Goal: Task Accomplishment & Management: Use online tool/utility

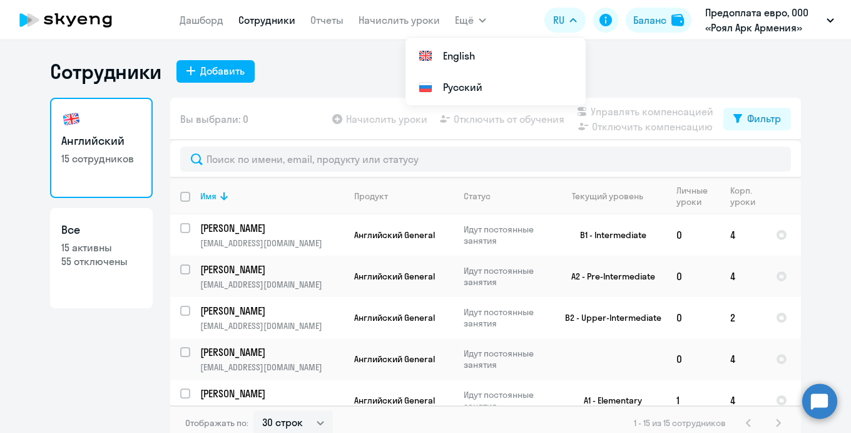
select select "30"
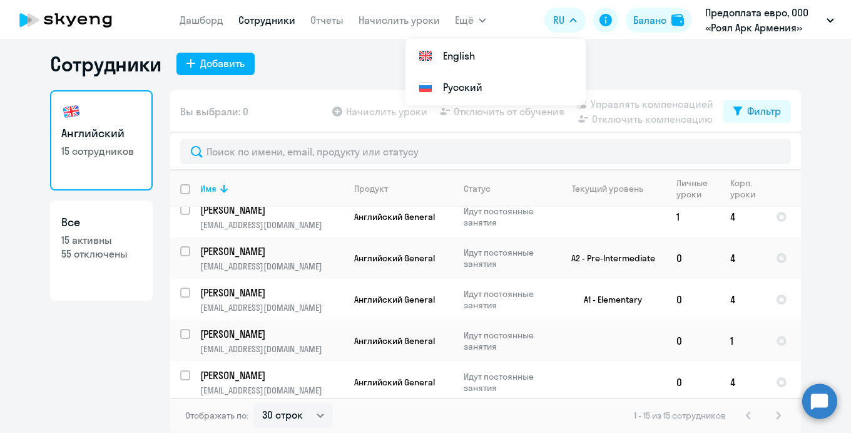
click at [813, 402] on circle at bounding box center [819, 400] width 35 height 35
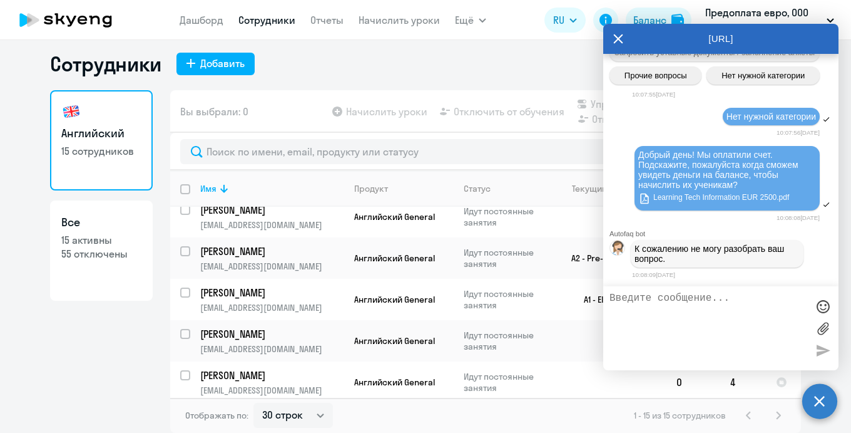
scroll to position [23958, 0]
click at [667, 15] on button "Баланс" at bounding box center [659, 20] width 66 height 25
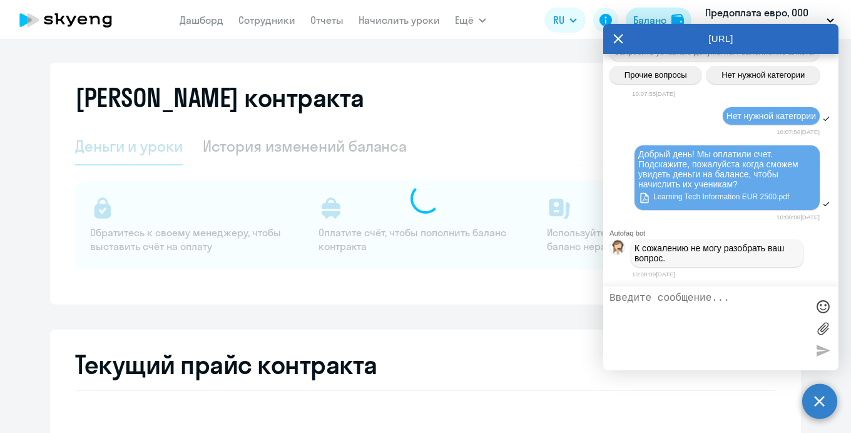
select select "english_adult_not_native_speaker"
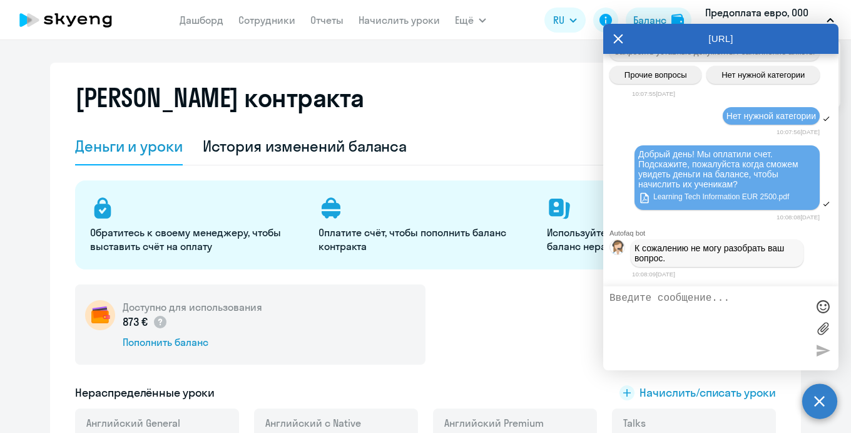
click at [744, 19] on p "Предоплата евро, ООО «Роял Арк Армения»" at bounding box center [763, 20] width 116 height 30
click at [621, 37] on icon at bounding box center [618, 39] width 10 height 30
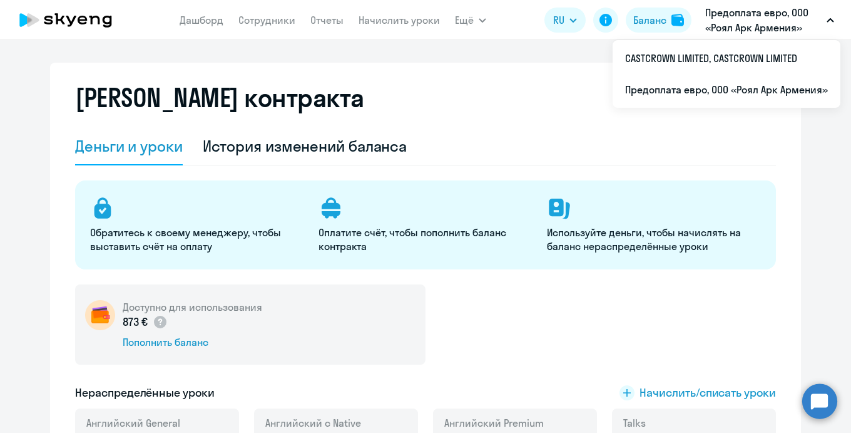
click at [737, 2] on app-header "[PERSON_NAME] Отчеты Начислить уроки Ещё Дашборд Сотрудники Отчеты Начислить ур…" at bounding box center [425, 20] width 851 height 40
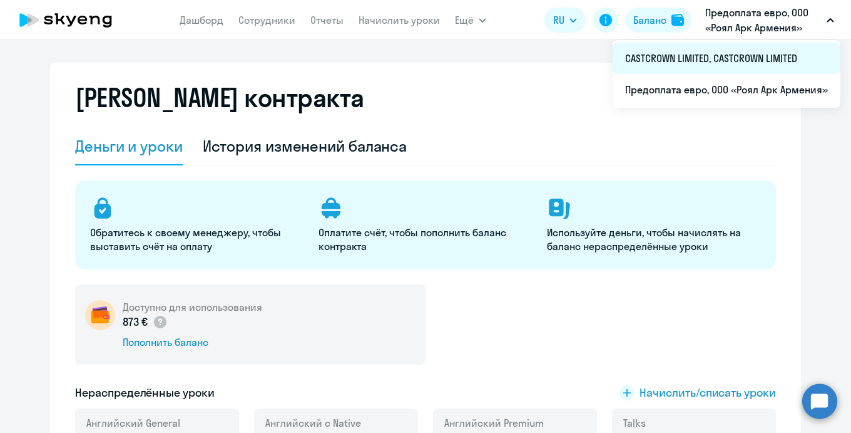
click at [688, 65] on li "CASTCROWN LIMITED, CASTCROWN LIMITED" at bounding box center [727, 58] width 228 height 31
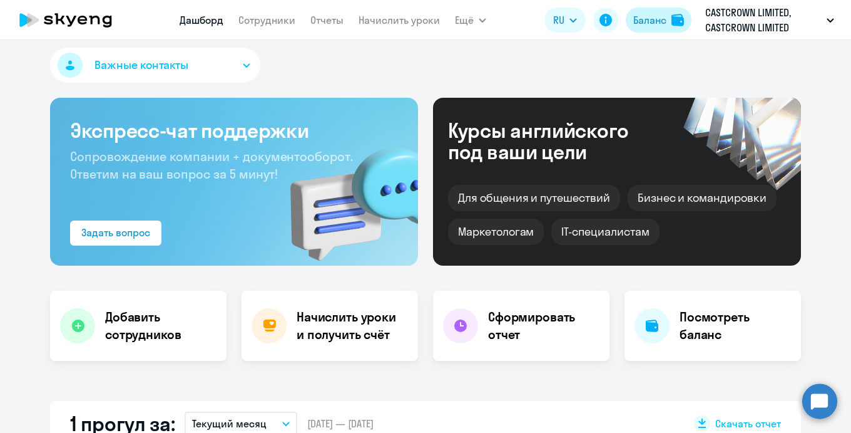
click at [663, 23] on div "Баланс" at bounding box center [649, 20] width 33 height 15
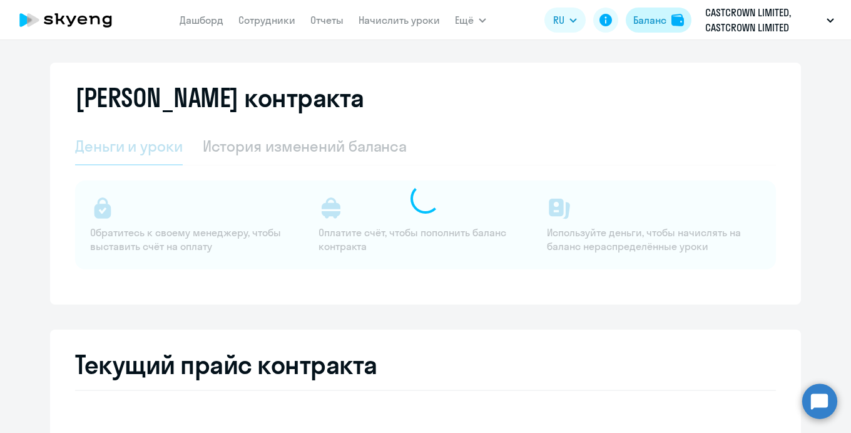
select select "english_adult_not_native_speaker"
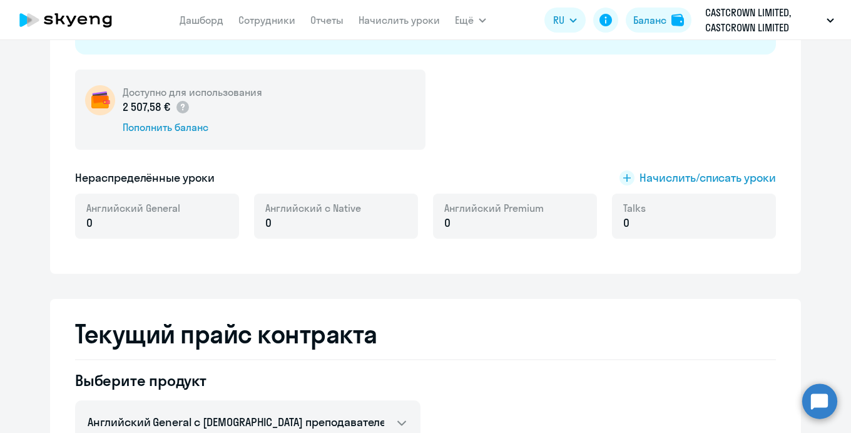
scroll to position [215, 0]
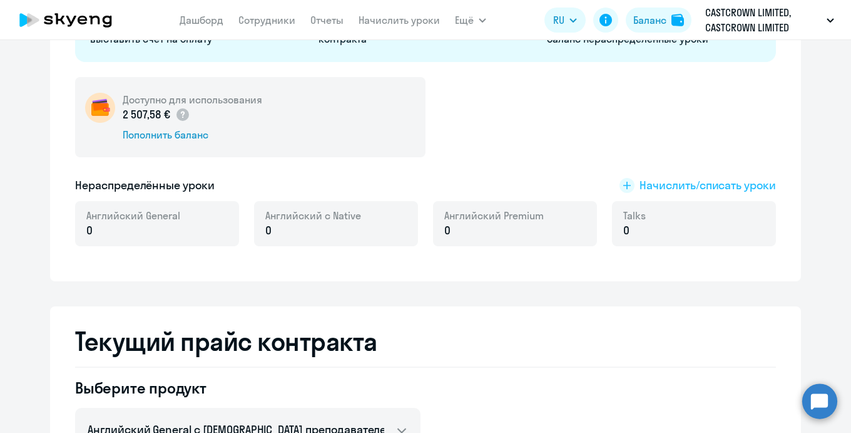
click at [646, 177] on div "Доступно для использования 2 507,58 € Пополнить баланс Нераспределённые уроки Н…" at bounding box center [425, 169] width 701 height 184
click at [646, 186] on span "Начислить/списать уроки" at bounding box center [708, 185] width 136 height 16
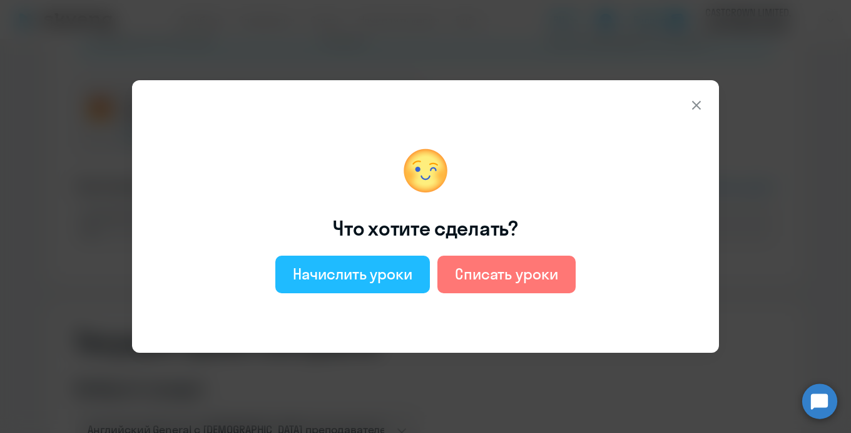
click at [392, 277] on div "Начислить уроки" at bounding box center [353, 274] width 120 height 20
select select "english_adult_not_native_speaker"
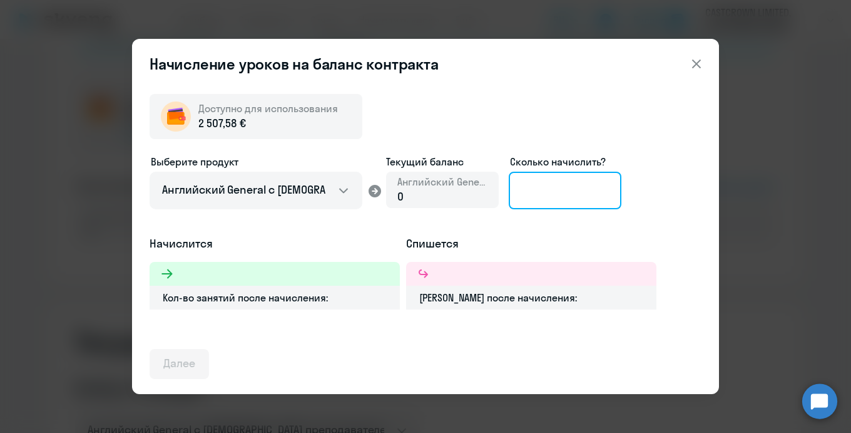
click at [575, 190] on input at bounding box center [565, 191] width 113 height 38
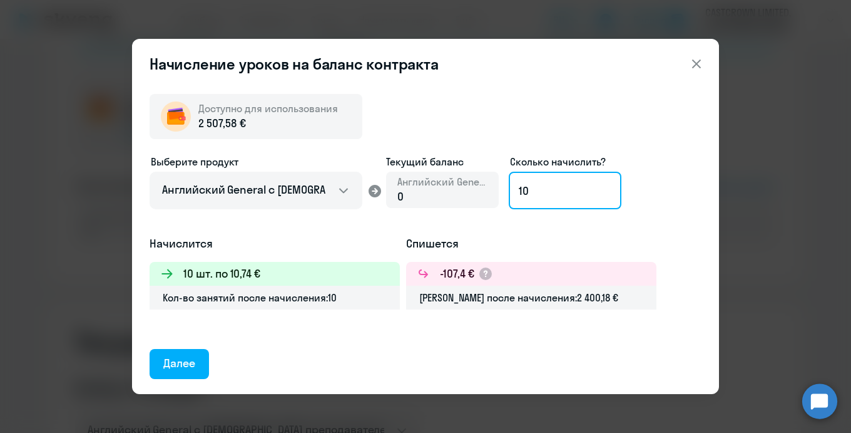
type input "1"
type input "233"
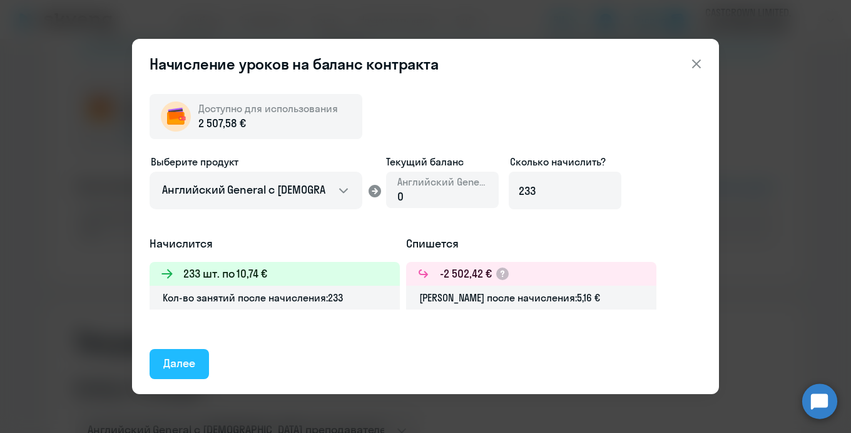
click at [176, 366] on div "Далее" at bounding box center [179, 363] width 32 height 16
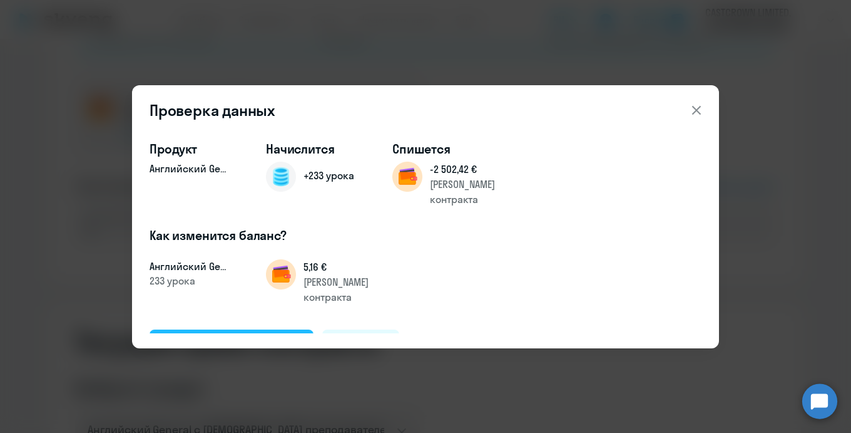
click at [267, 335] on div "Подтвердить и начислить" at bounding box center [231, 343] width 136 height 16
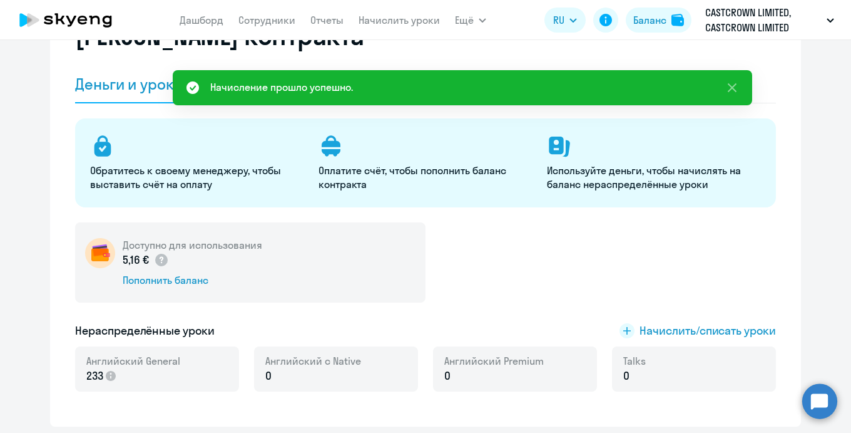
scroll to position [0, 0]
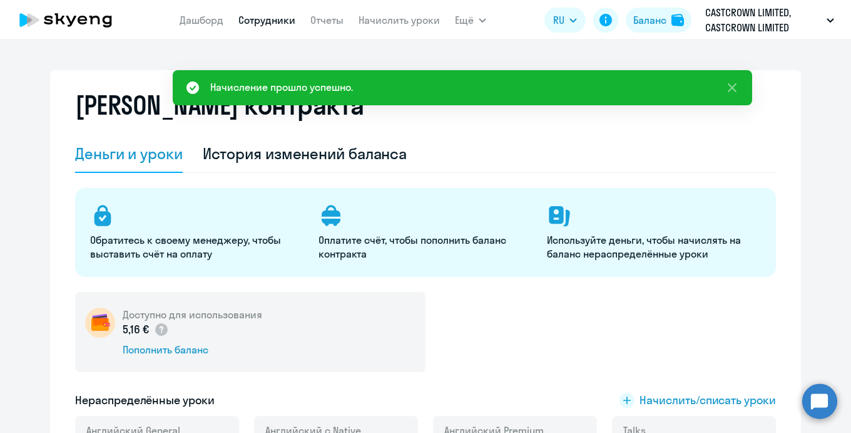
click at [272, 19] on link "Сотрудники" at bounding box center [266, 20] width 57 height 13
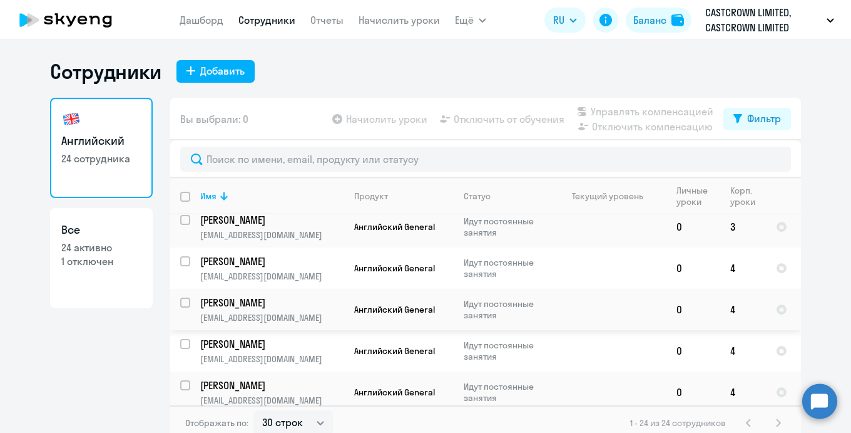
scroll to position [8, 0]
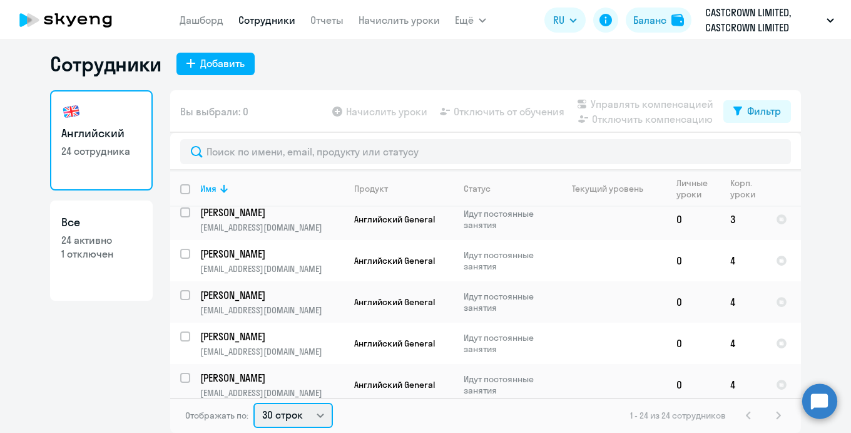
click at [310, 411] on select "30 строк 50 строк 100 строк" at bounding box center [292, 414] width 79 height 25
select select "50"
click at [253, 402] on select "30 строк 50 строк 100 строк" at bounding box center [292, 414] width 79 height 25
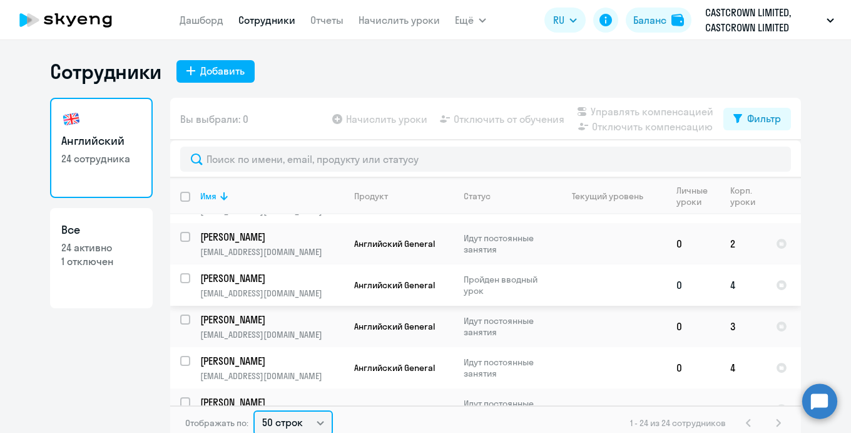
scroll to position [35, 0]
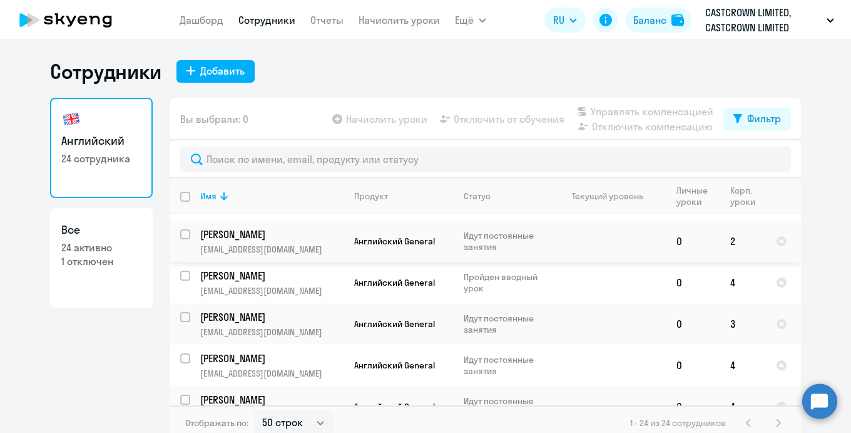
click at [183, 232] on input "select row 41146969" at bounding box center [192, 241] width 25 height 25
checkbox input "true"
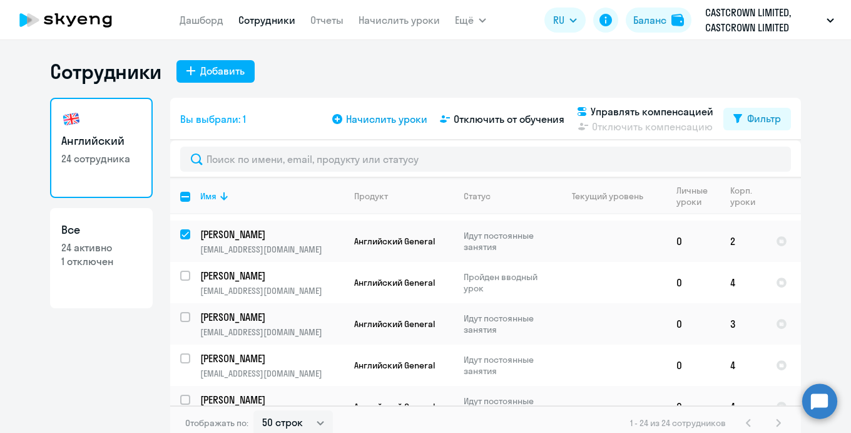
click at [393, 120] on span "Начислить уроки" at bounding box center [386, 118] width 81 height 15
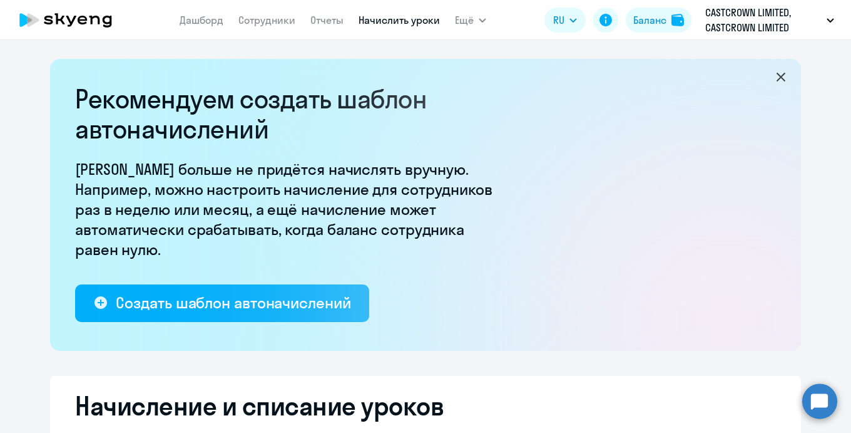
select select "10"
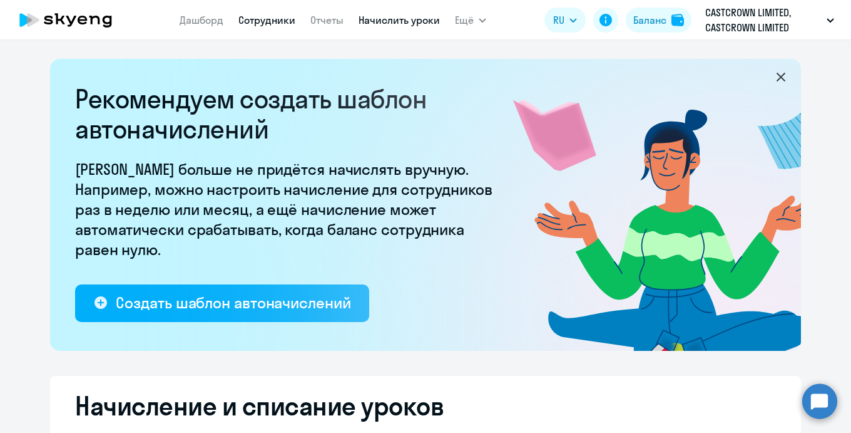
click at [264, 17] on link "Сотрудники" at bounding box center [266, 20] width 57 height 13
select select "30"
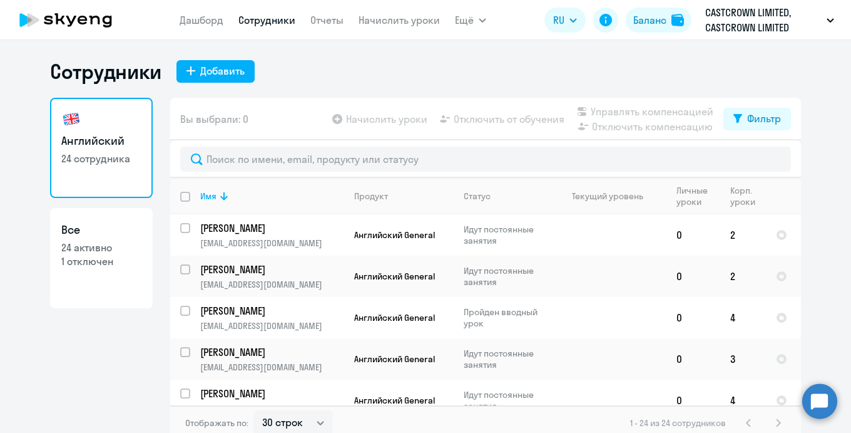
click at [185, 200] on input "deselect all" at bounding box center [192, 204] width 25 height 25
checkbox input "true"
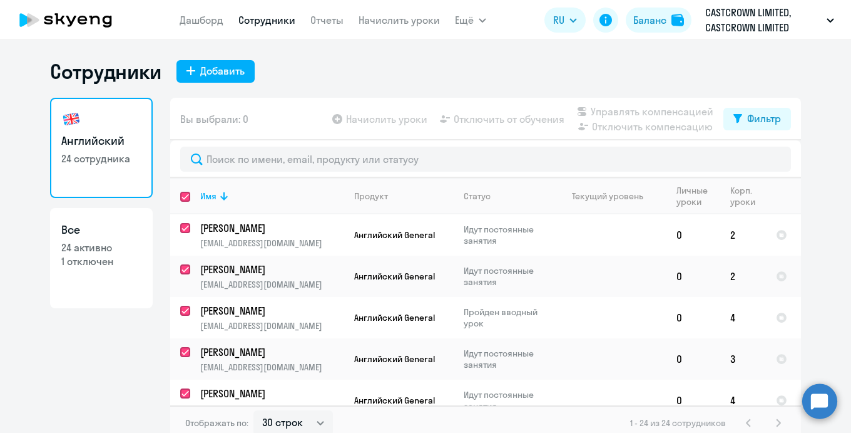
checkbox input "true"
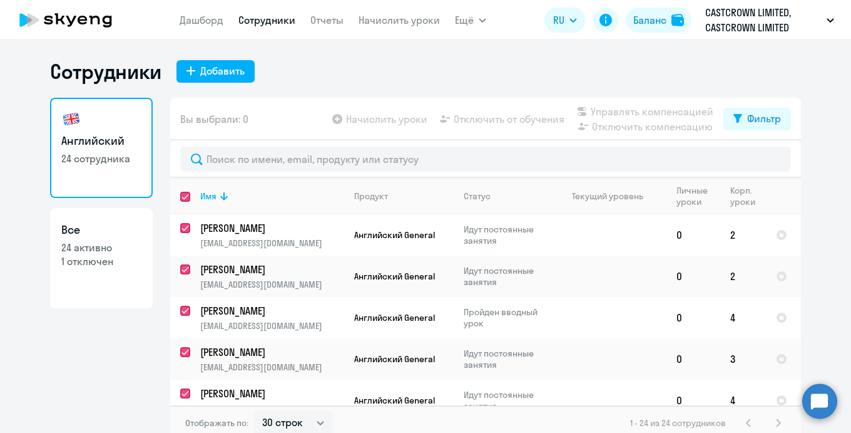
checkbox input "true"
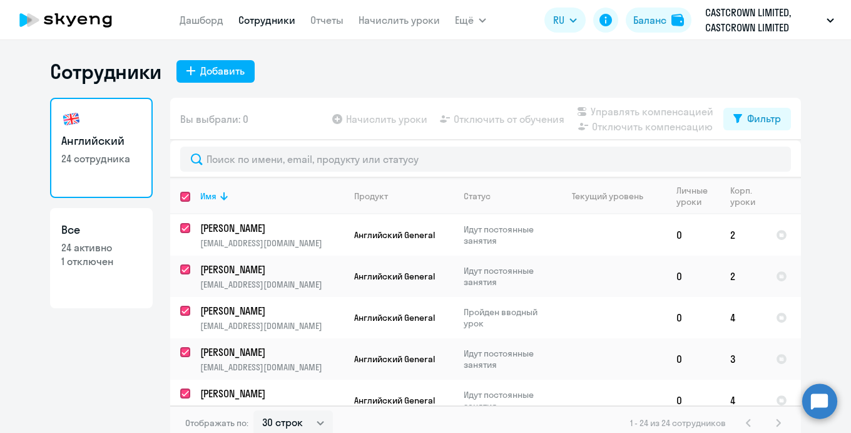
checkbox input "true"
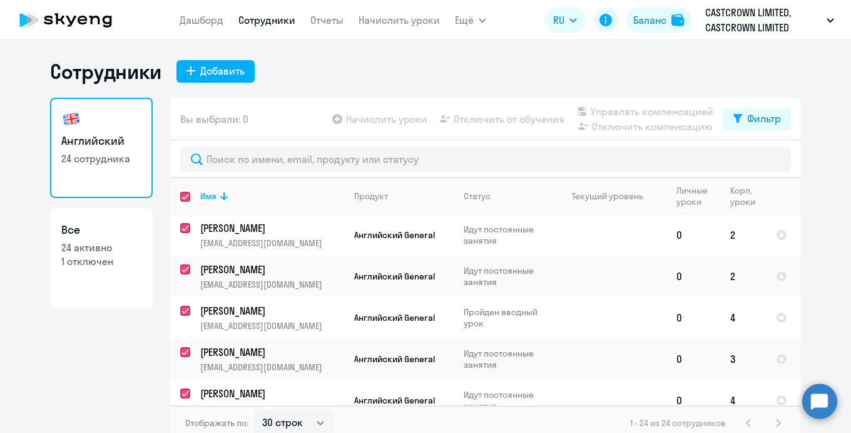
checkbox input "true"
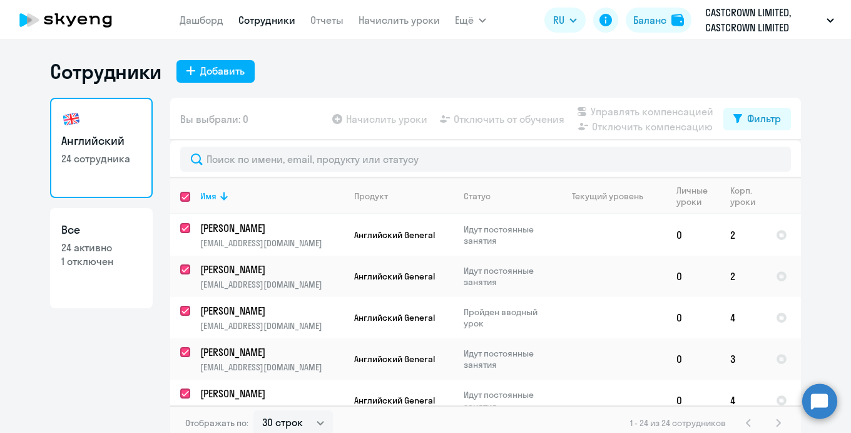
checkbox input "true"
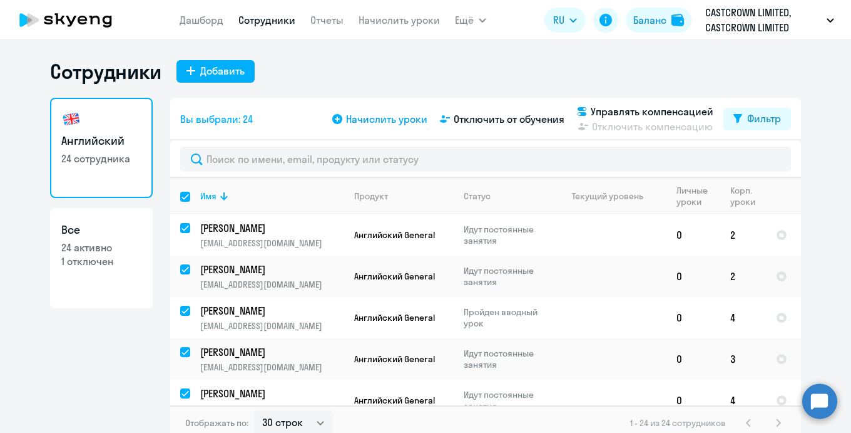
click at [407, 116] on span "Начислить уроки" at bounding box center [386, 118] width 81 height 15
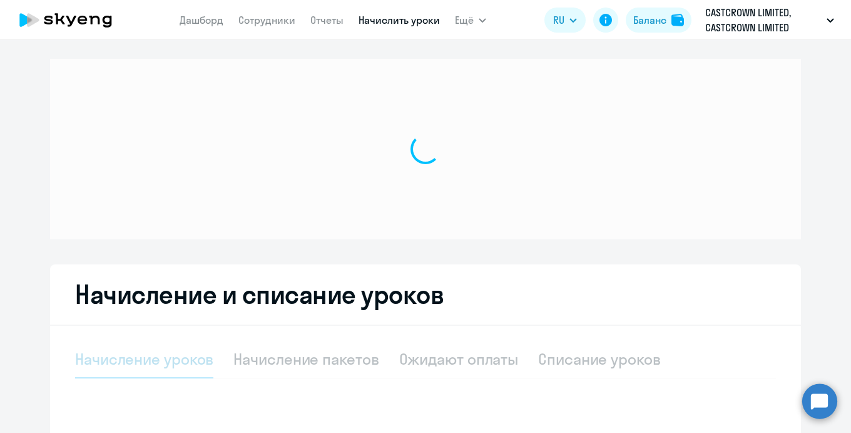
select select "10"
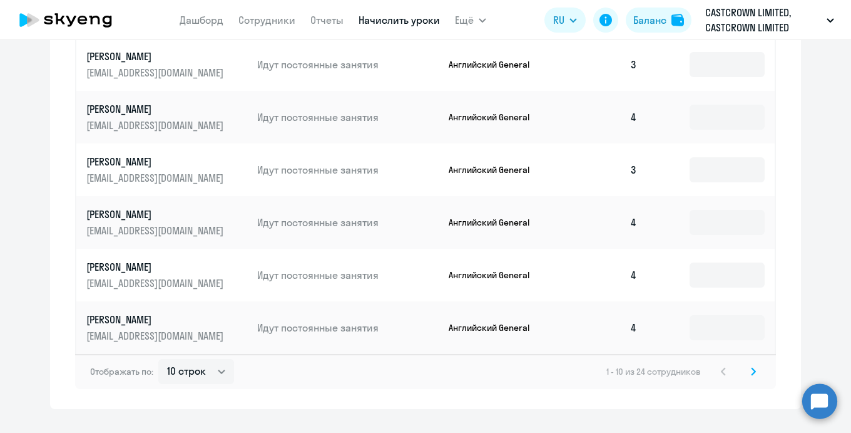
scroll to position [814, 0]
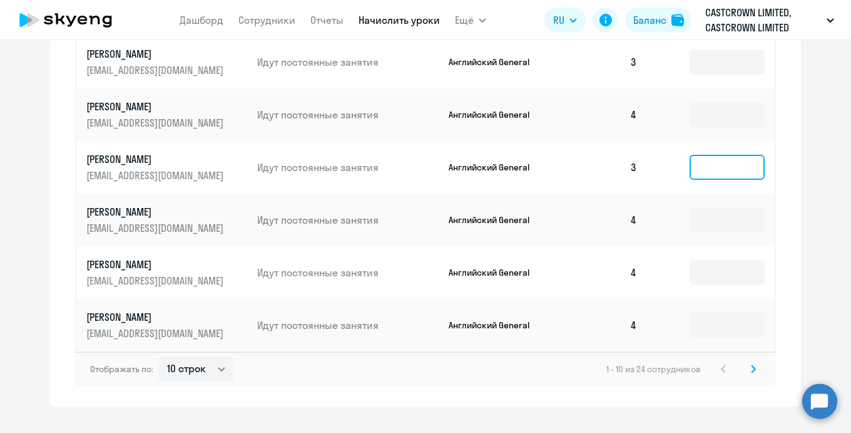
click at [714, 173] on input at bounding box center [727, 167] width 75 height 25
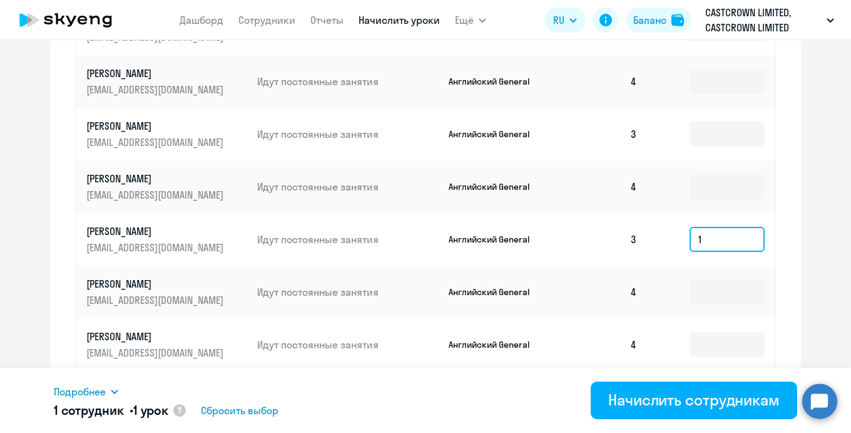
scroll to position [838, 0]
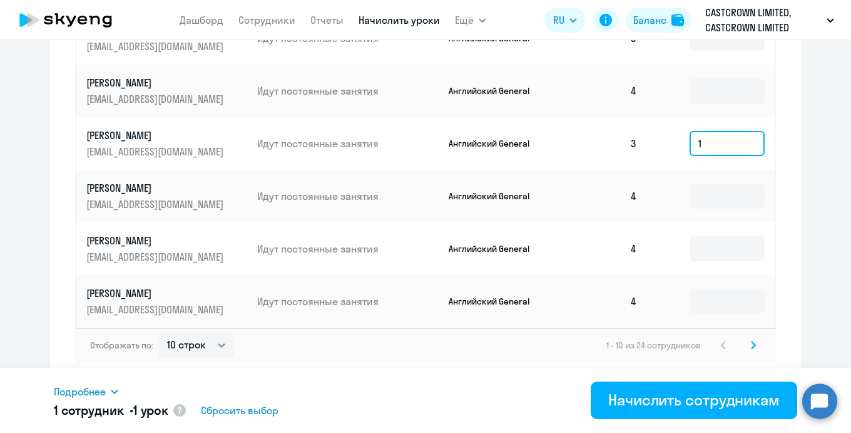
type input "1"
click at [750, 348] on svg-icon at bounding box center [753, 344] width 15 height 15
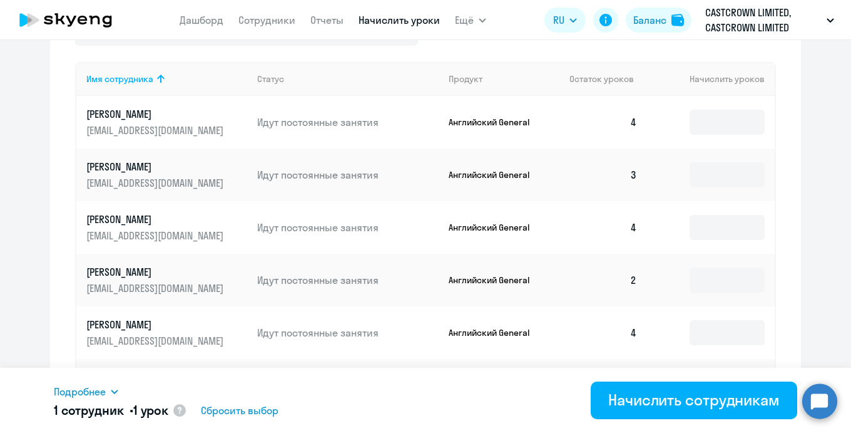
scroll to position [550, 0]
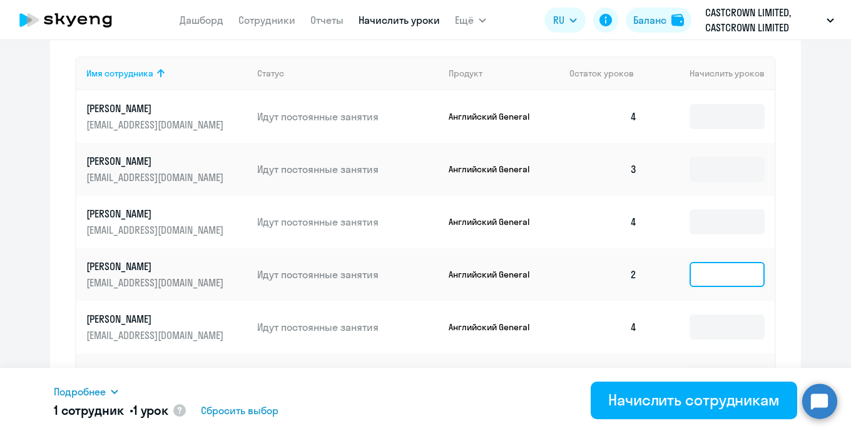
click at [725, 277] on input at bounding box center [727, 274] width 75 height 25
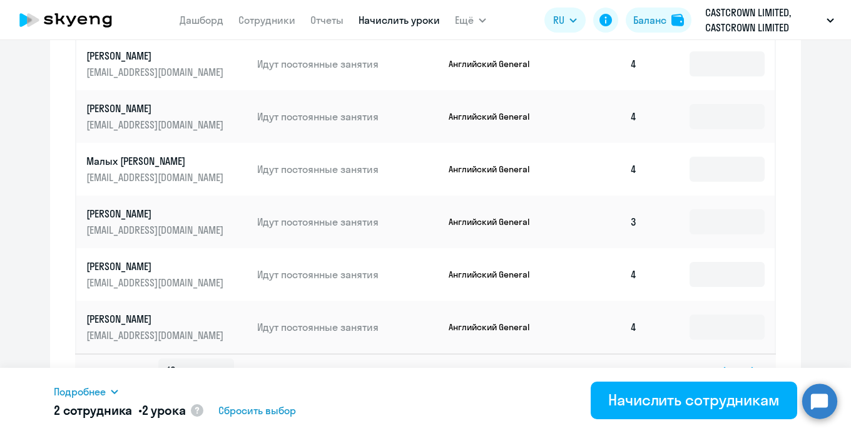
scroll to position [838, 0]
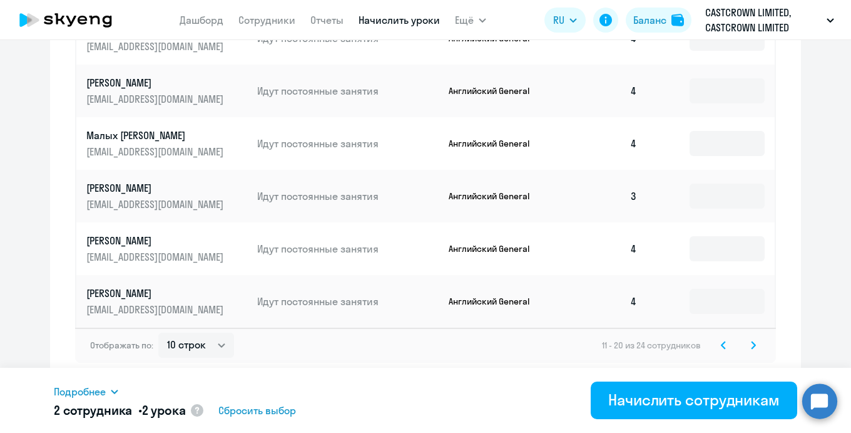
type input "1"
click at [756, 344] on svg-icon at bounding box center [753, 344] width 15 height 15
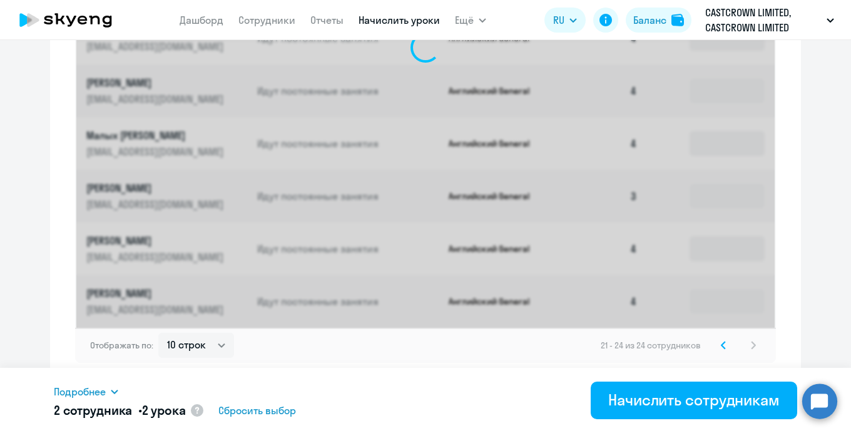
scroll to position [523, 0]
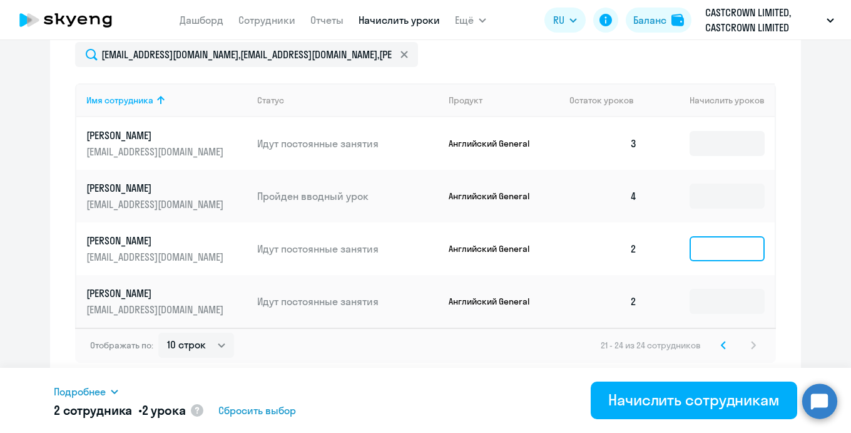
click at [725, 253] on input at bounding box center [727, 248] width 75 height 25
type input "1"
type input "2"
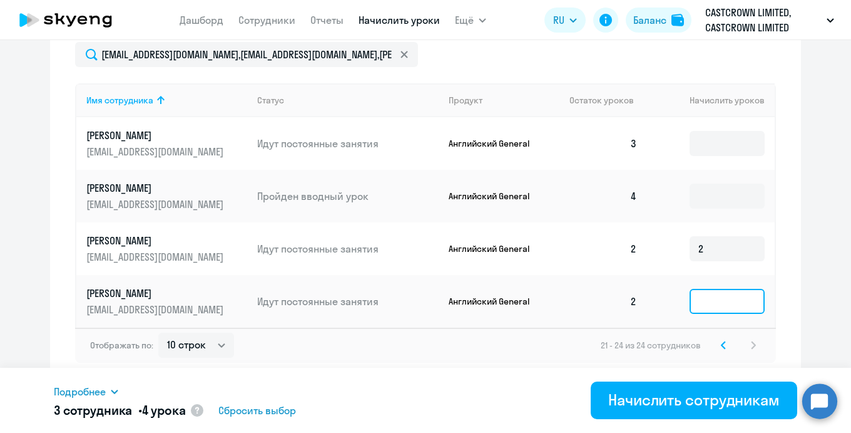
click at [720, 306] on input at bounding box center [727, 301] width 75 height 25
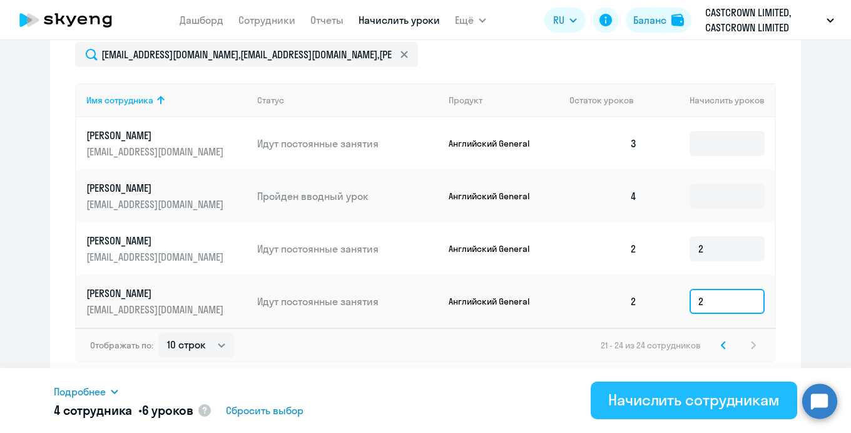
type input "2"
click at [683, 402] on div "Начислить сотрудникам" at bounding box center [694, 399] width 172 height 20
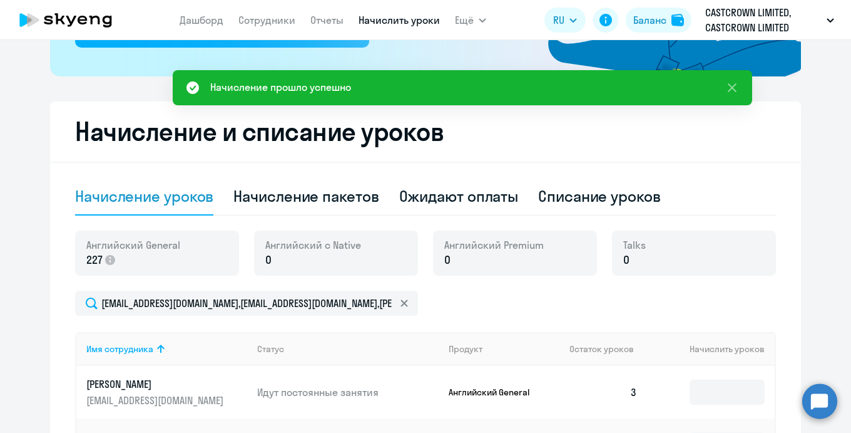
scroll to position [273, 0]
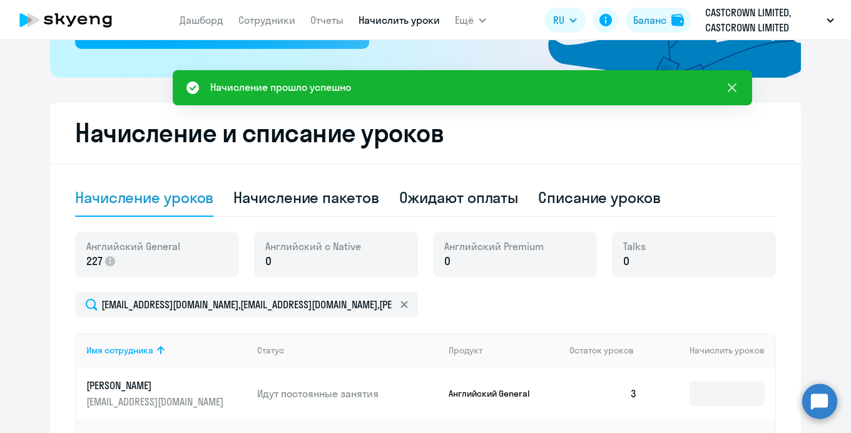
click at [735, 86] on icon at bounding box center [732, 87] width 15 height 15
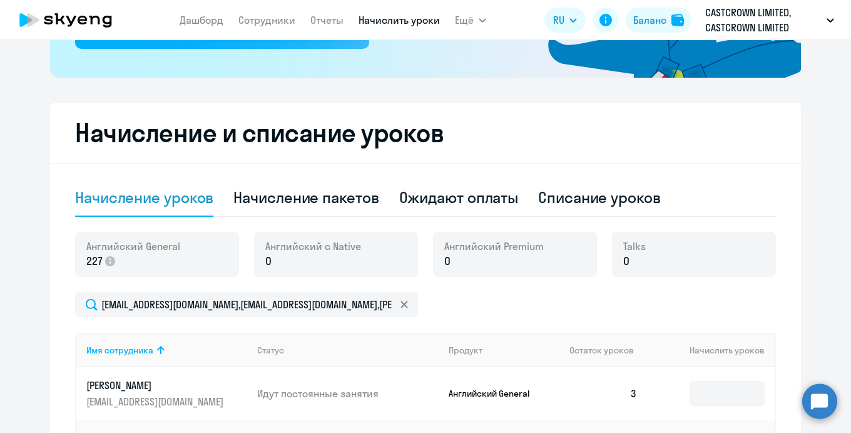
click at [466, 396] on p "Английский General" at bounding box center [496, 392] width 94 height 11
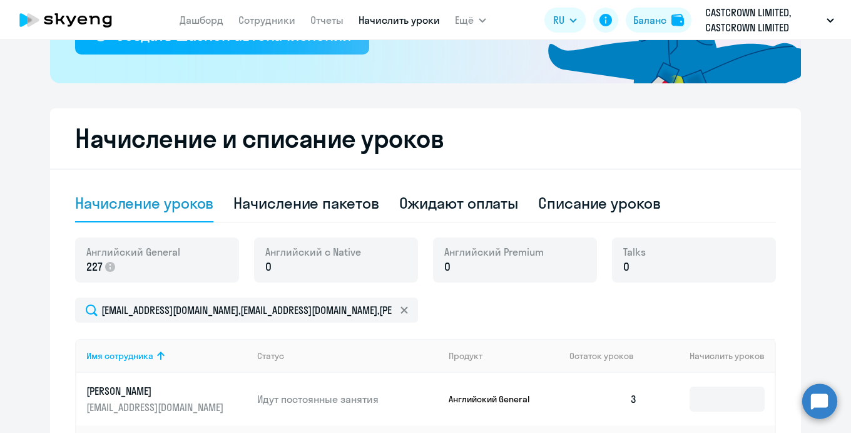
scroll to position [0, 0]
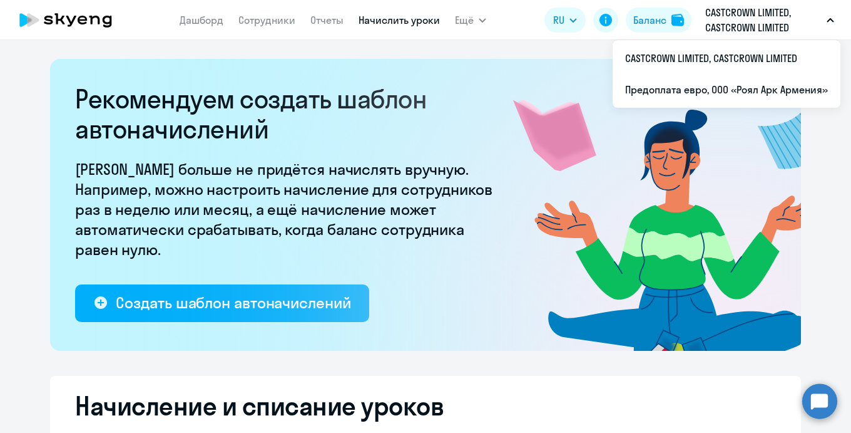
click at [718, 26] on p "CASTCROWN LIMITED, CASTCROWN LIMITED" at bounding box center [763, 20] width 116 height 30
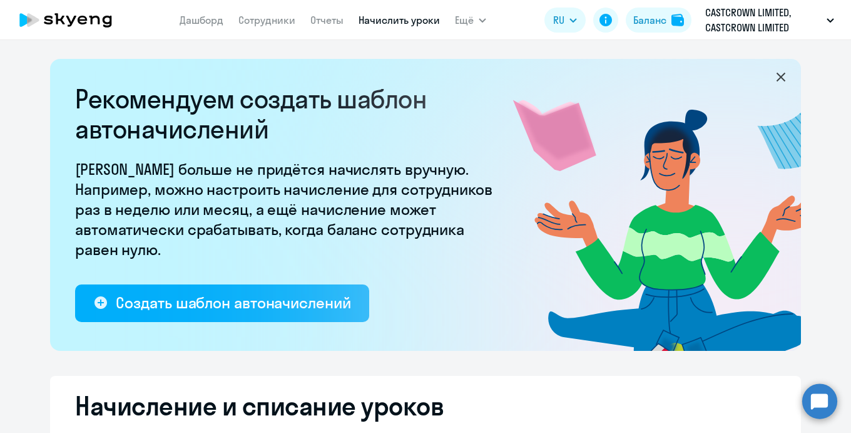
click at [735, 22] on p "CASTCROWN LIMITED, CASTCROWN LIMITED" at bounding box center [763, 20] width 116 height 30
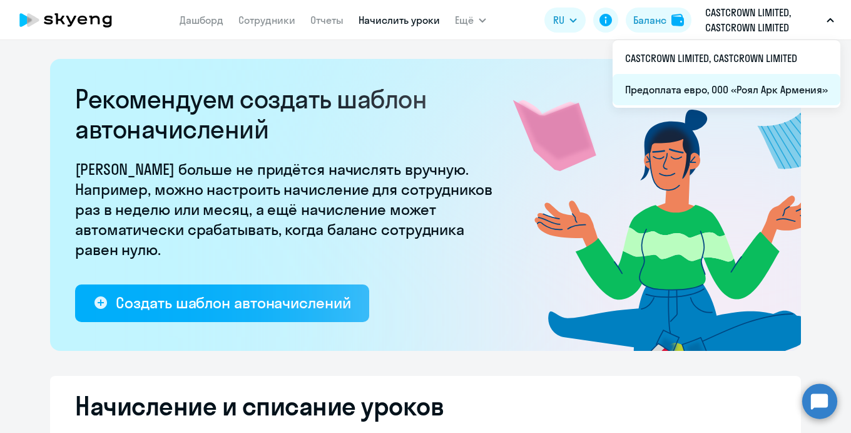
click at [702, 85] on li "Предоплата евро, ООО «Роял Арк Армения»" at bounding box center [727, 89] width 228 height 31
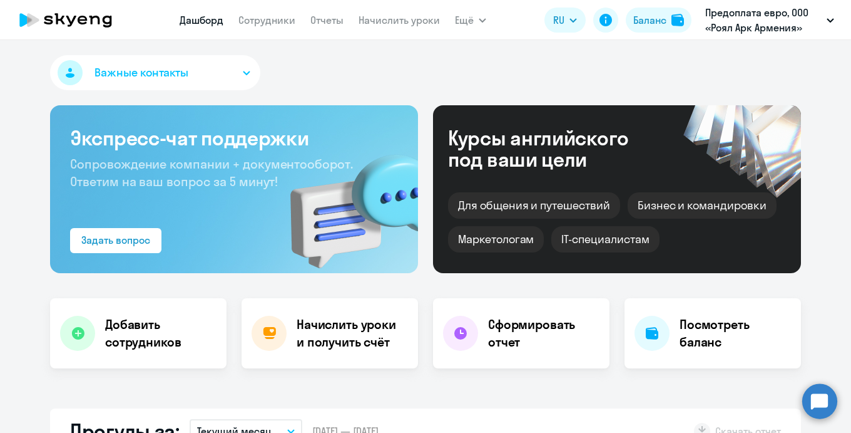
select select "30"
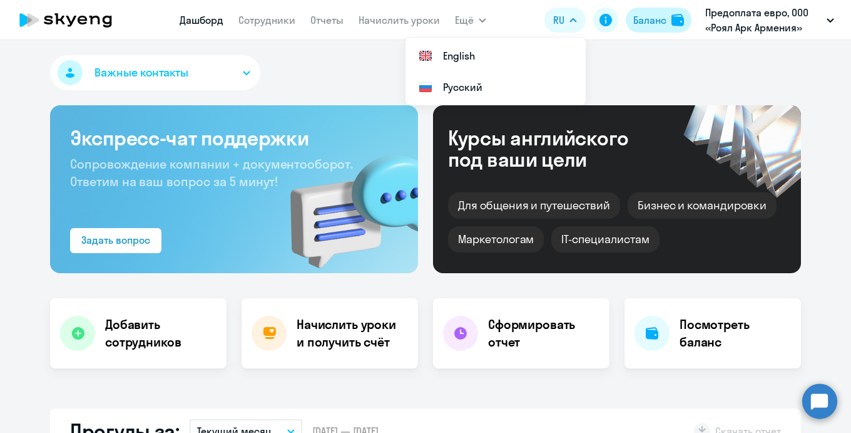
click at [642, 21] on div "Баланс" at bounding box center [649, 20] width 33 height 15
select select "english_adult_not_native_speaker"
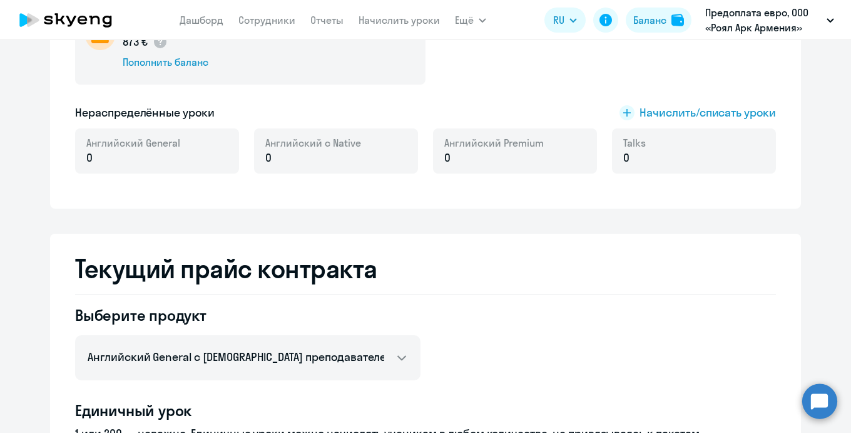
scroll to position [287, 0]
click at [646, 116] on span "Начислить/списать уроки" at bounding box center [708, 113] width 136 height 16
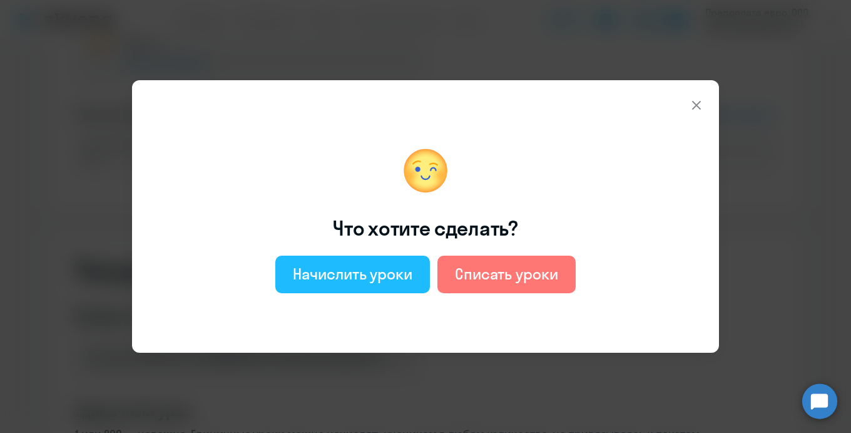
click at [399, 266] on div "Начислить уроки" at bounding box center [353, 274] width 120 height 20
select select "english_adult_not_native_speaker"
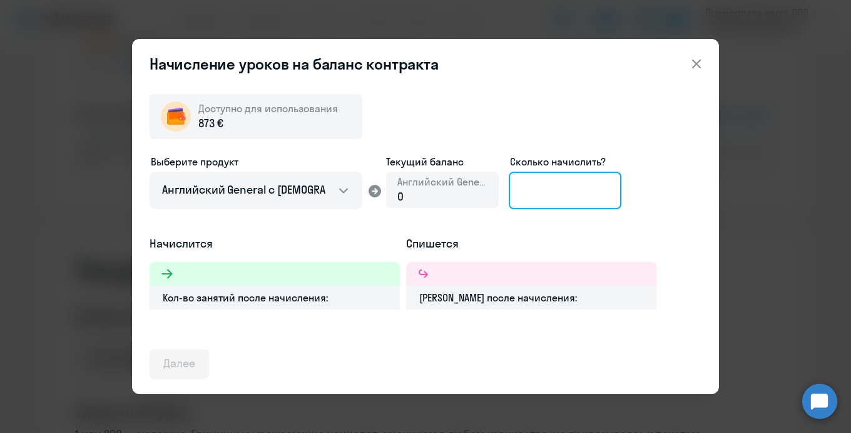
click at [584, 194] on input at bounding box center [565, 191] width 113 height 38
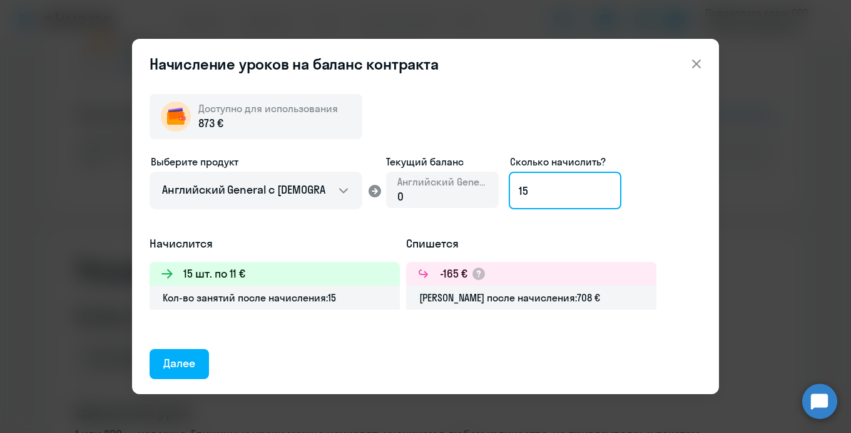
type input "15"
click at [209, 357] on div "Доступно для использования 873 € Выберите продукт Английский General с [DEMOGRA…" at bounding box center [426, 231] width 552 height 295
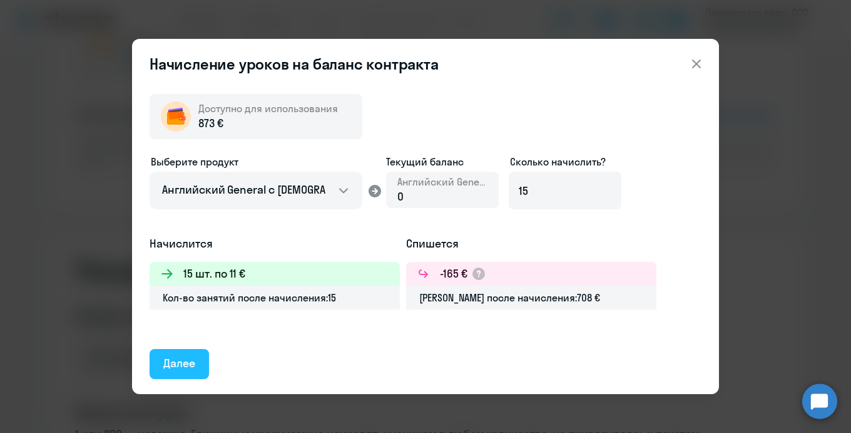
click at [177, 357] on div "Далее" at bounding box center [179, 363] width 32 height 16
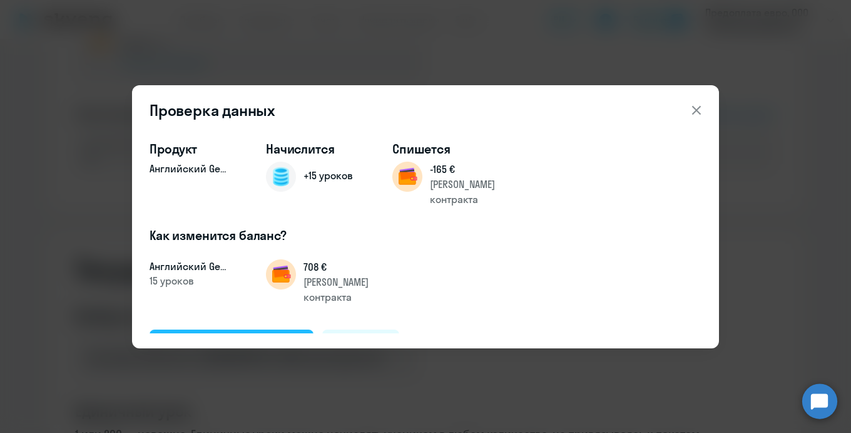
click at [212, 335] on div "Подтвердить и начислить" at bounding box center [231, 343] width 136 height 16
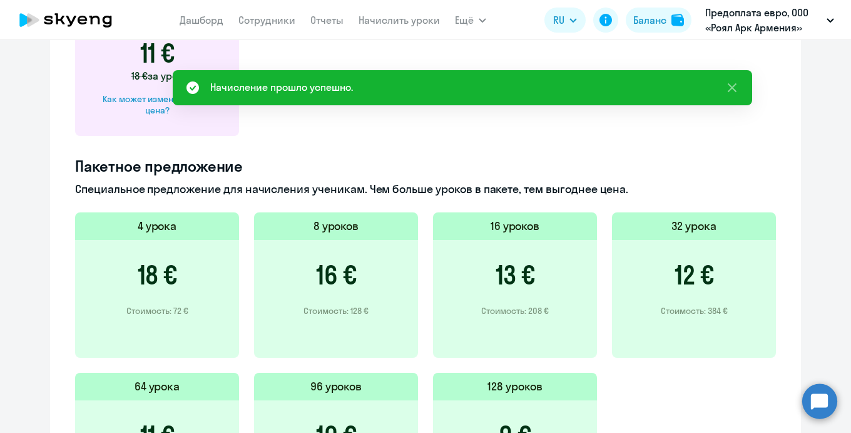
scroll to position [250, 0]
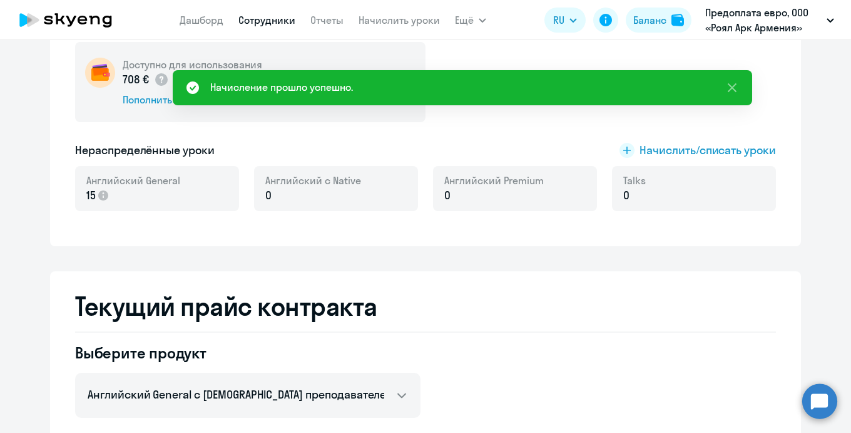
click at [284, 14] on link "Сотрудники" at bounding box center [266, 20] width 57 height 13
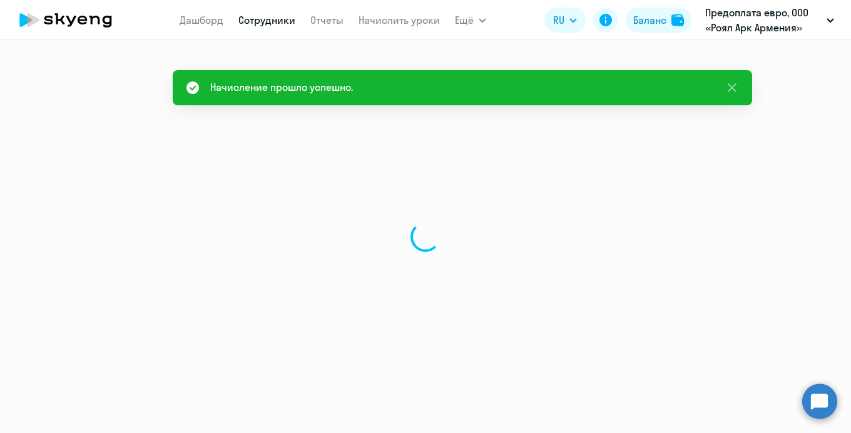
select select "30"
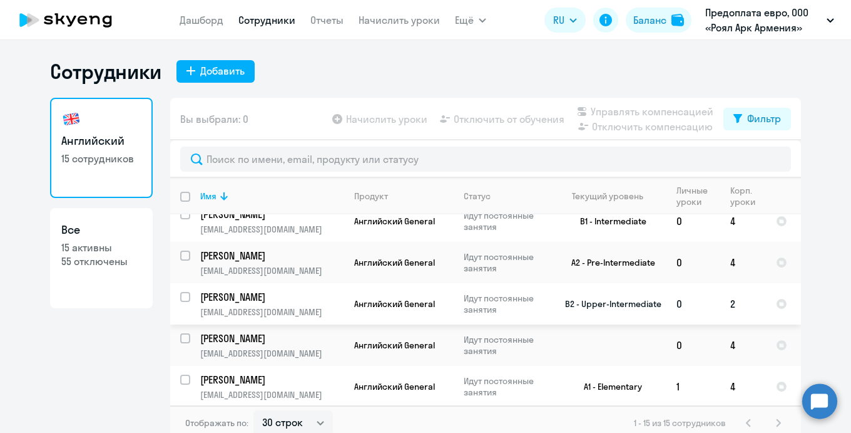
scroll to position [3, 0]
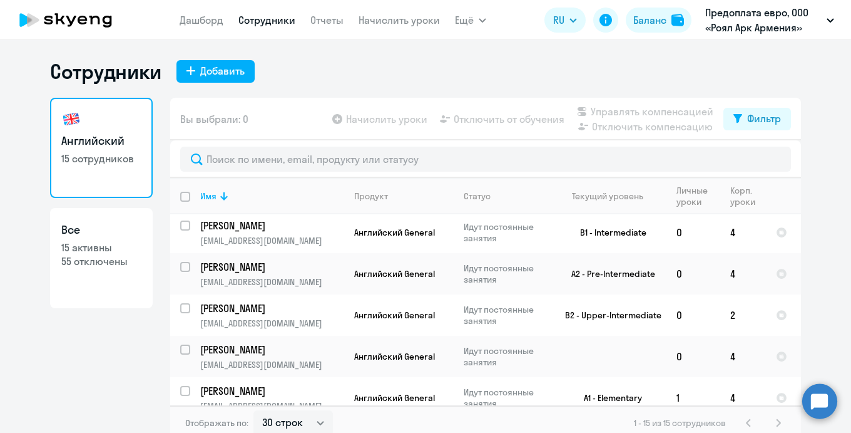
click at [184, 198] on input "deselect all" at bounding box center [192, 204] width 25 height 25
checkbox input "true"
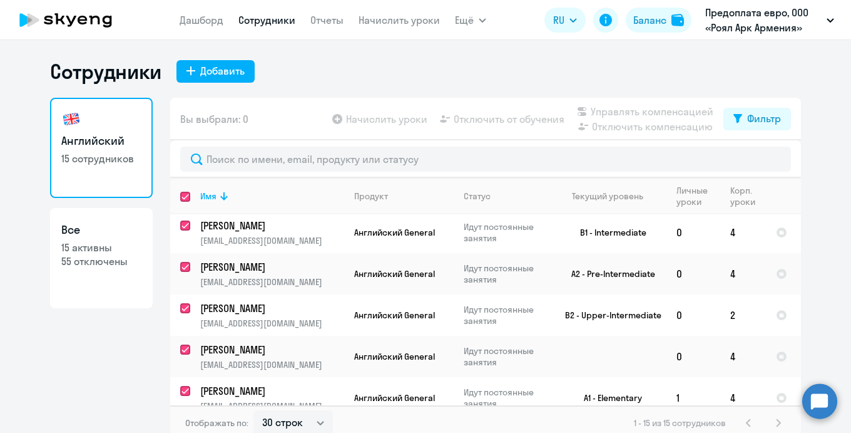
checkbox input "true"
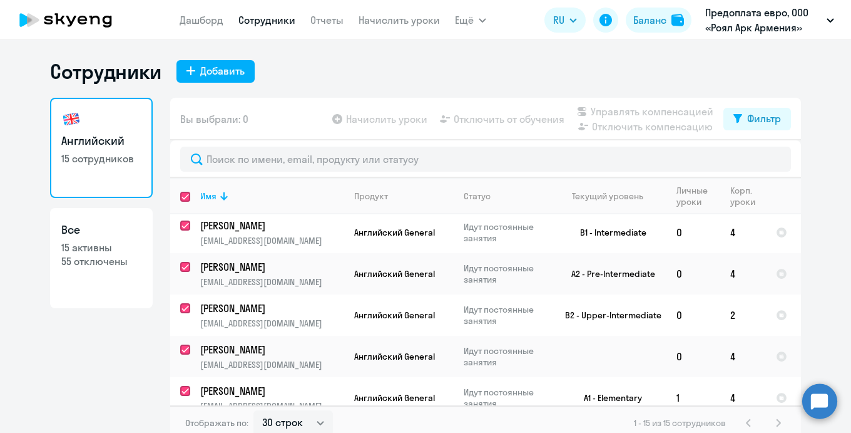
checkbox input "true"
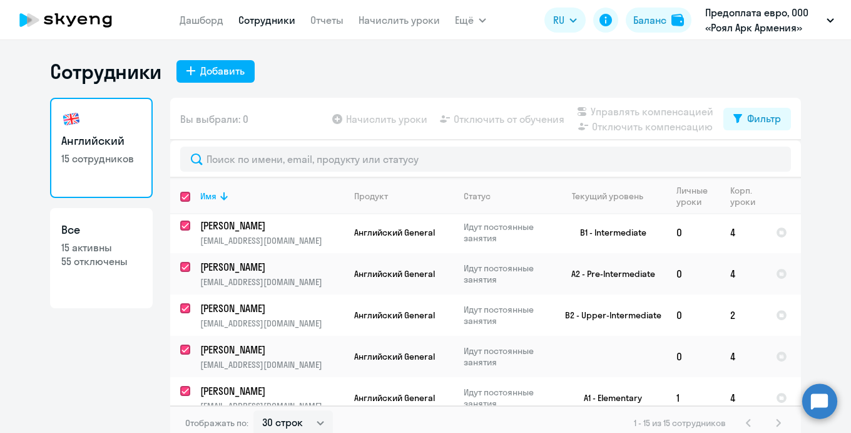
checkbox input "true"
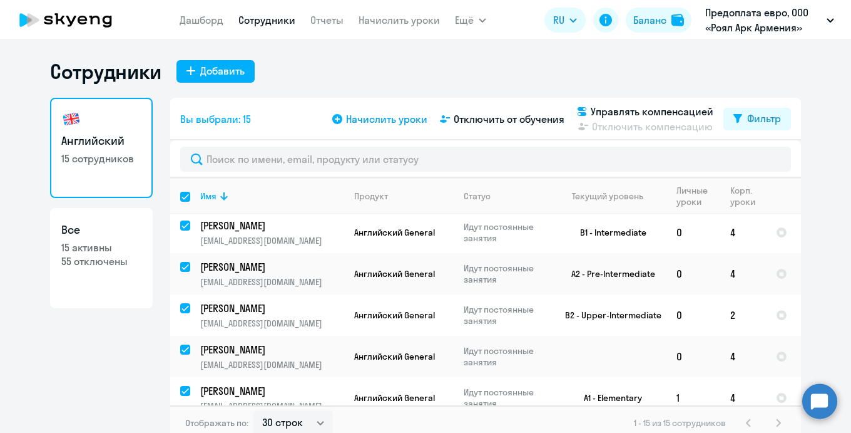
click at [407, 115] on span "Начислить уроки" at bounding box center [386, 118] width 81 height 15
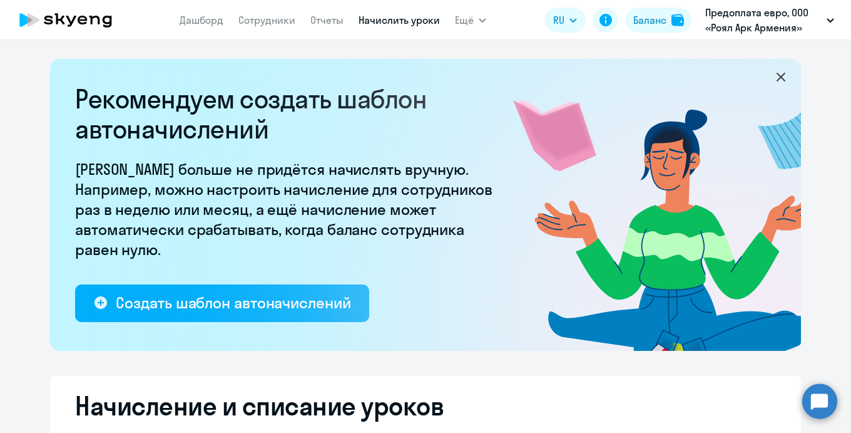
select select "10"
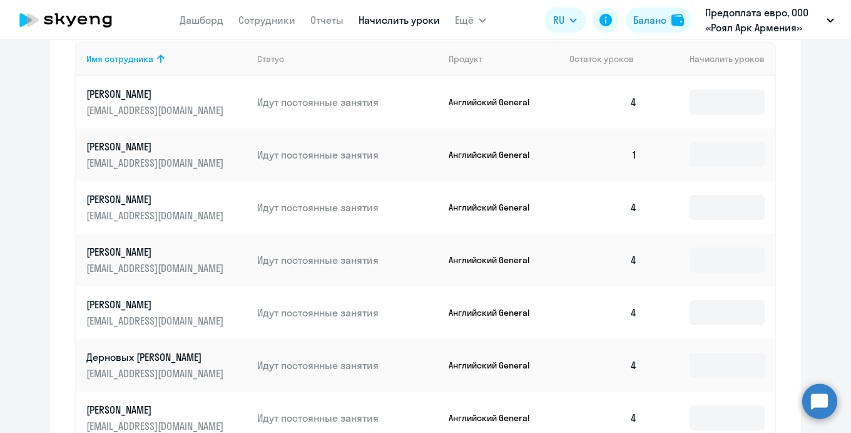
scroll to position [565, 0]
click at [734, 151] on input at bounding box center [727, 153] width 75 height 25
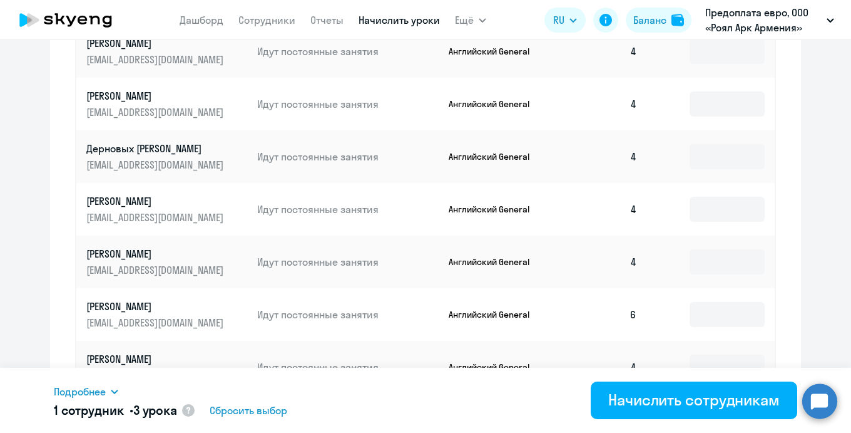
scroll to position [838, 0]
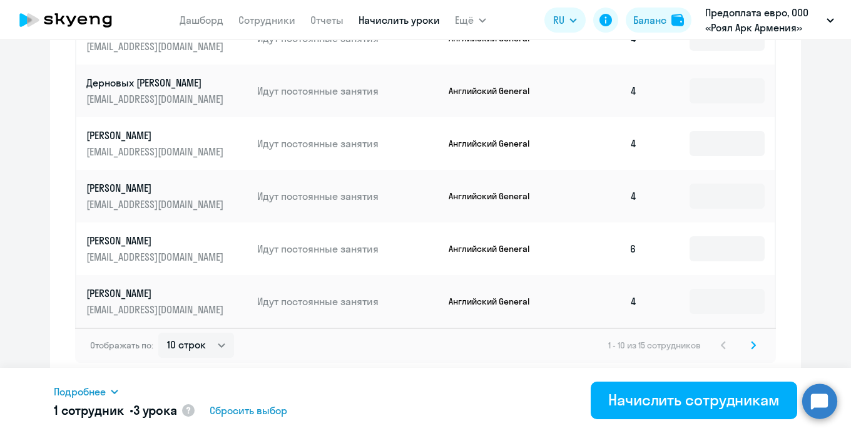
type input "3"
click at [759, 346] on svg-icon at bounding box center [753, 344] width 15 height 15
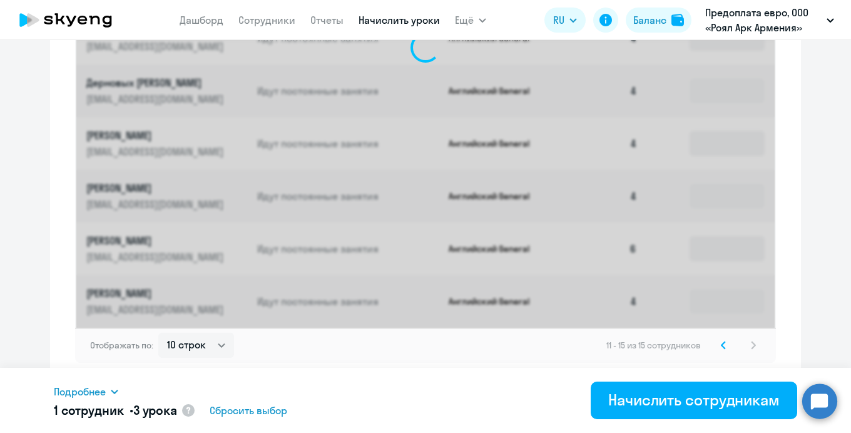
scroll to position [575, 0]
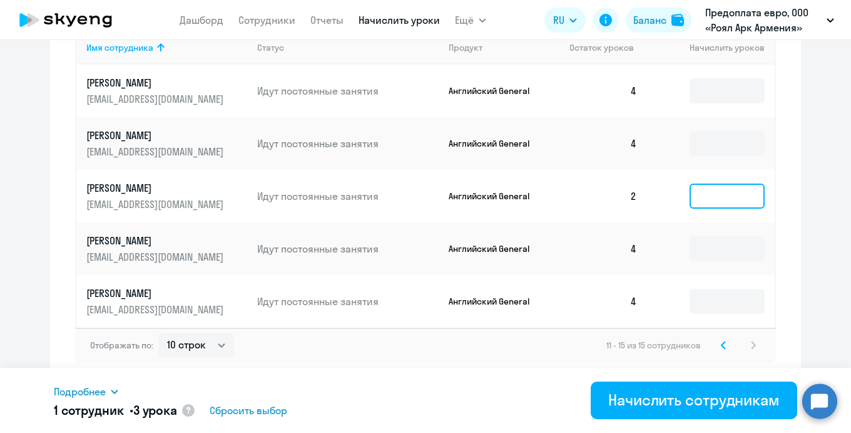
click at [729, 198] on input at bounding box center [727, 195] width 75 height 25
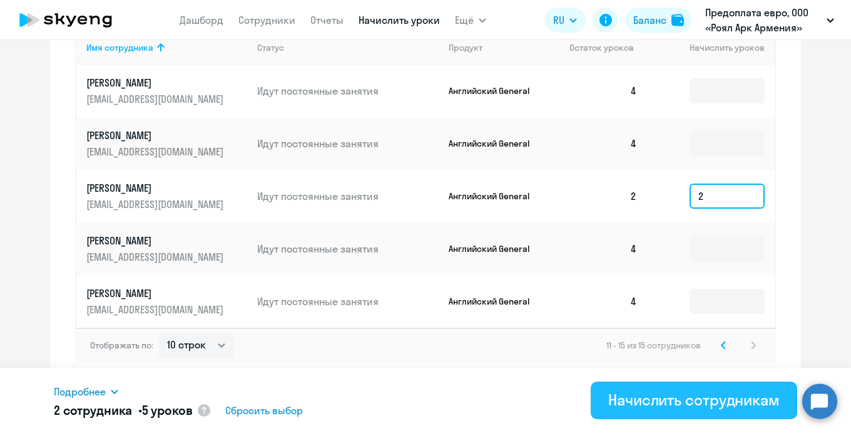
type input "2"
click at [734, 404] on div "Начислить сотрудникам" at bounding box center [694, 399] width 172 height 20
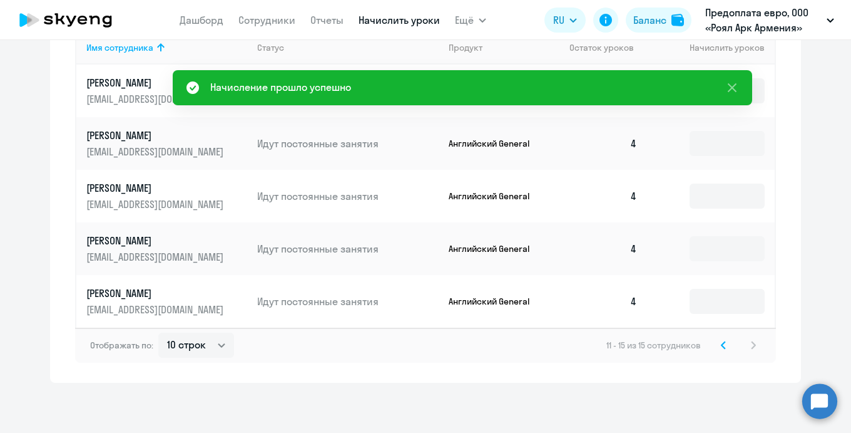
click at [725, 351] on svg-icon at bounding box center [723, 344] width 15 height 15
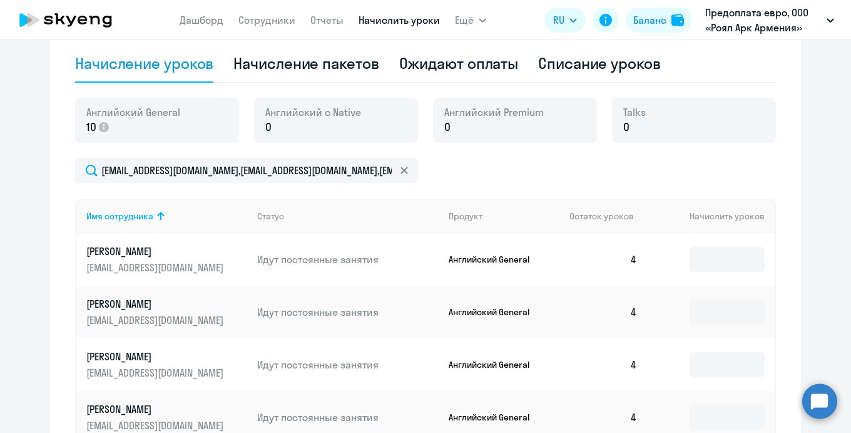
scroll to position [0, 0]
